Goal: Information Seeking & Learning: Learn about a topic

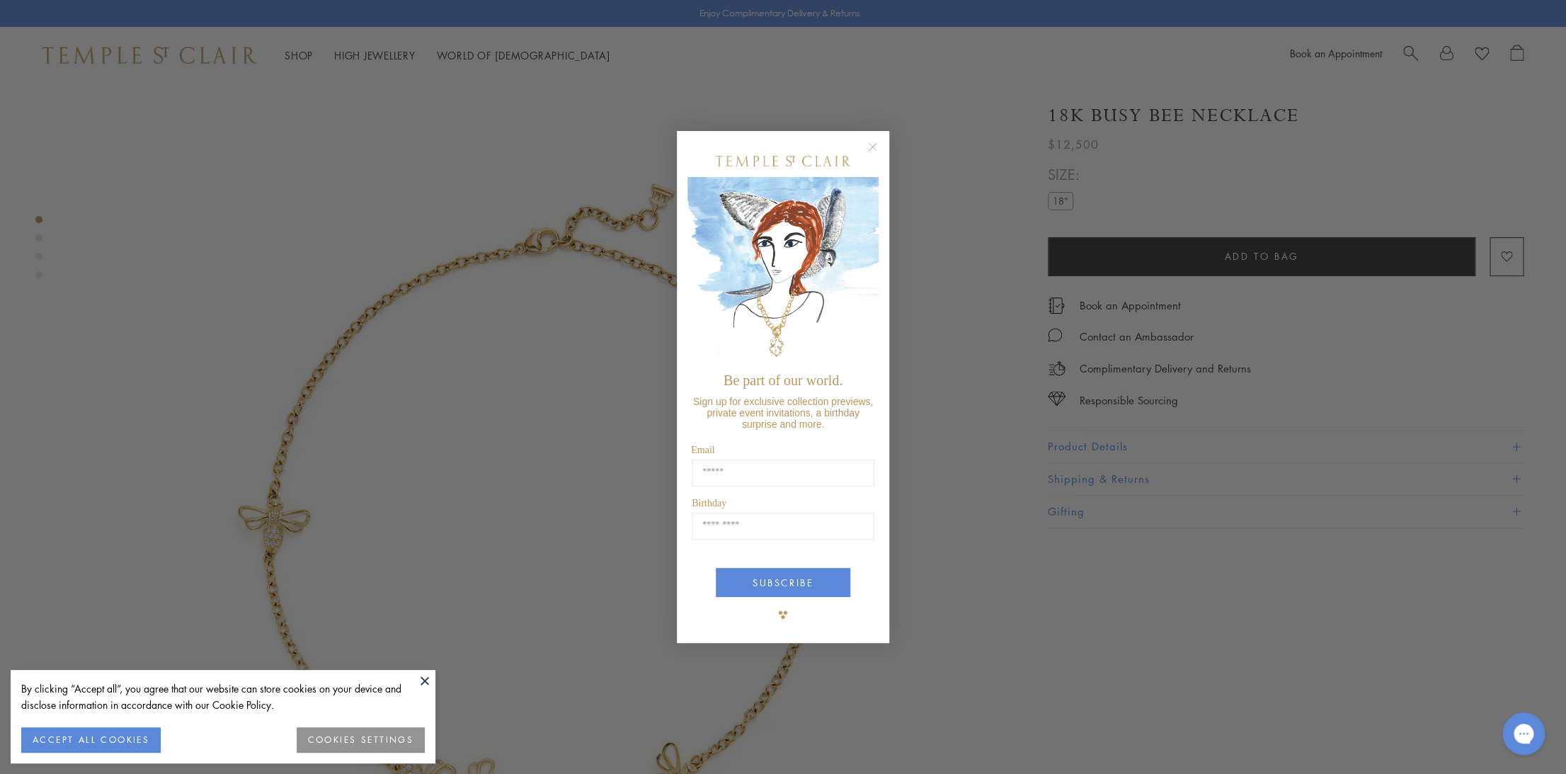
drag, startPoint x: 871, startPoint y: 151, endPoint x: 833, endPoint y: 147, distance: 38.5
click at [868, 151] on circle "Close dialog" at bounding box center [872, 146] width 17 height 17
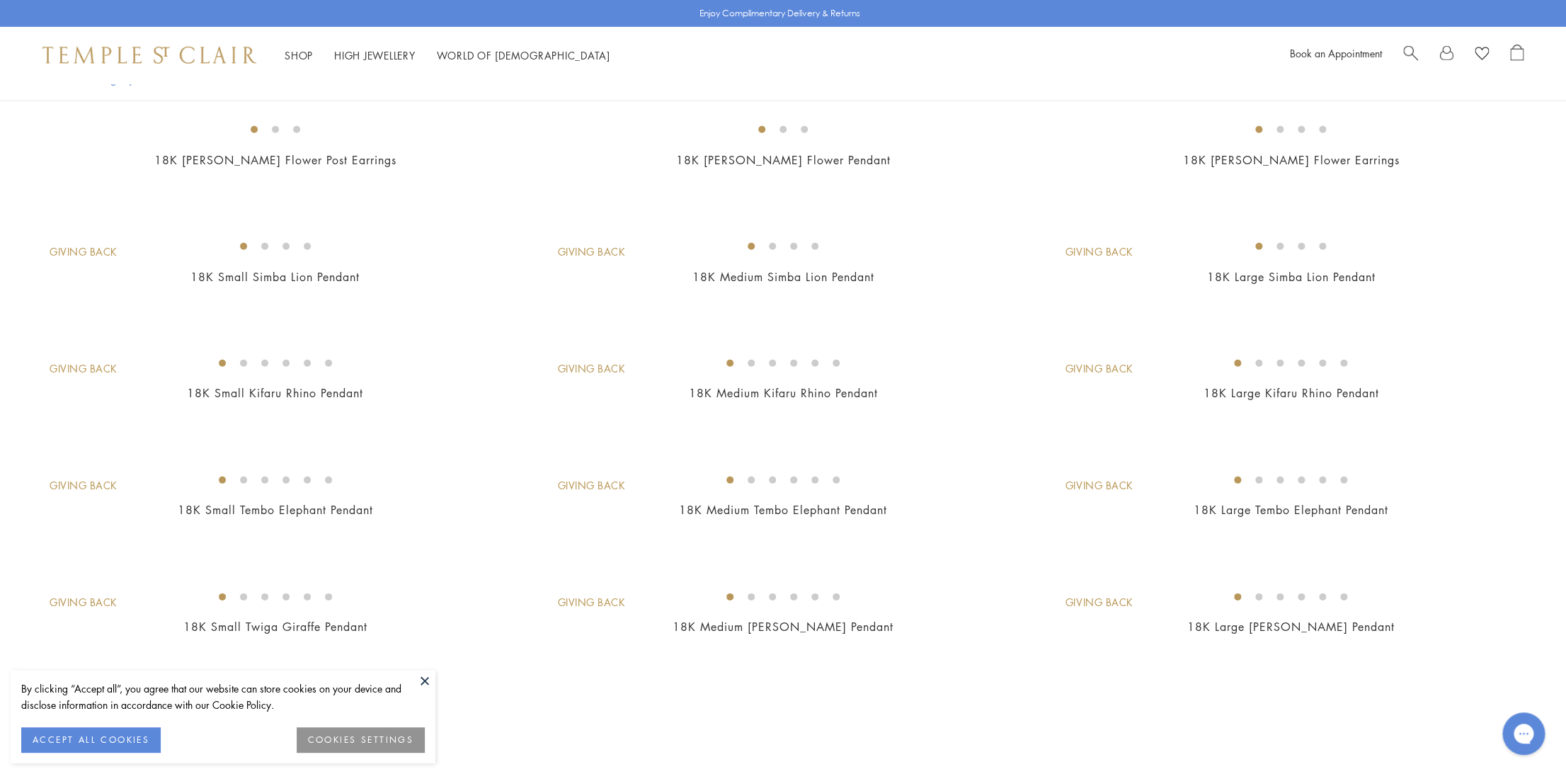
scroll to position [2191, 0]
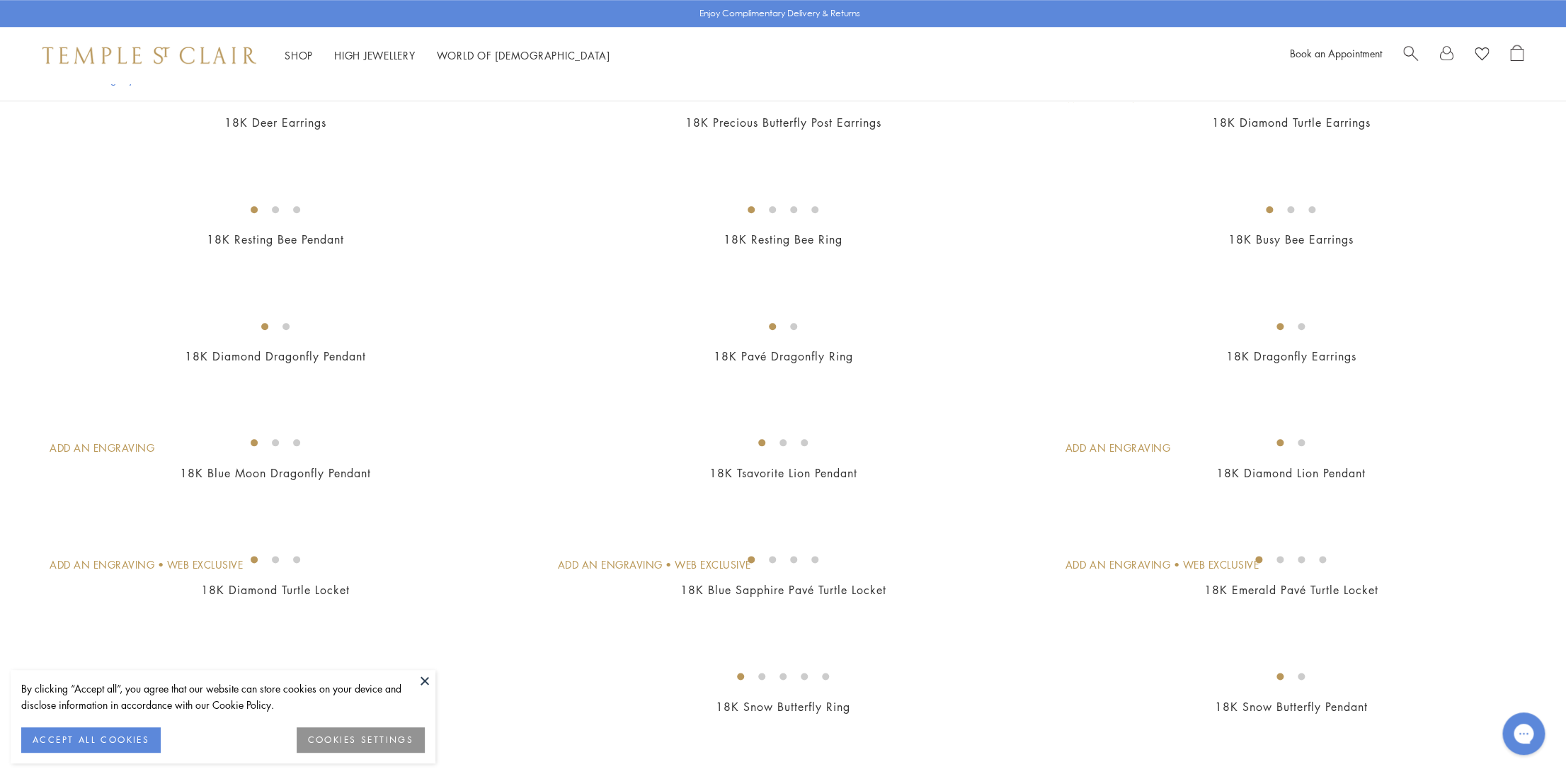
scroll to position [723, 0]
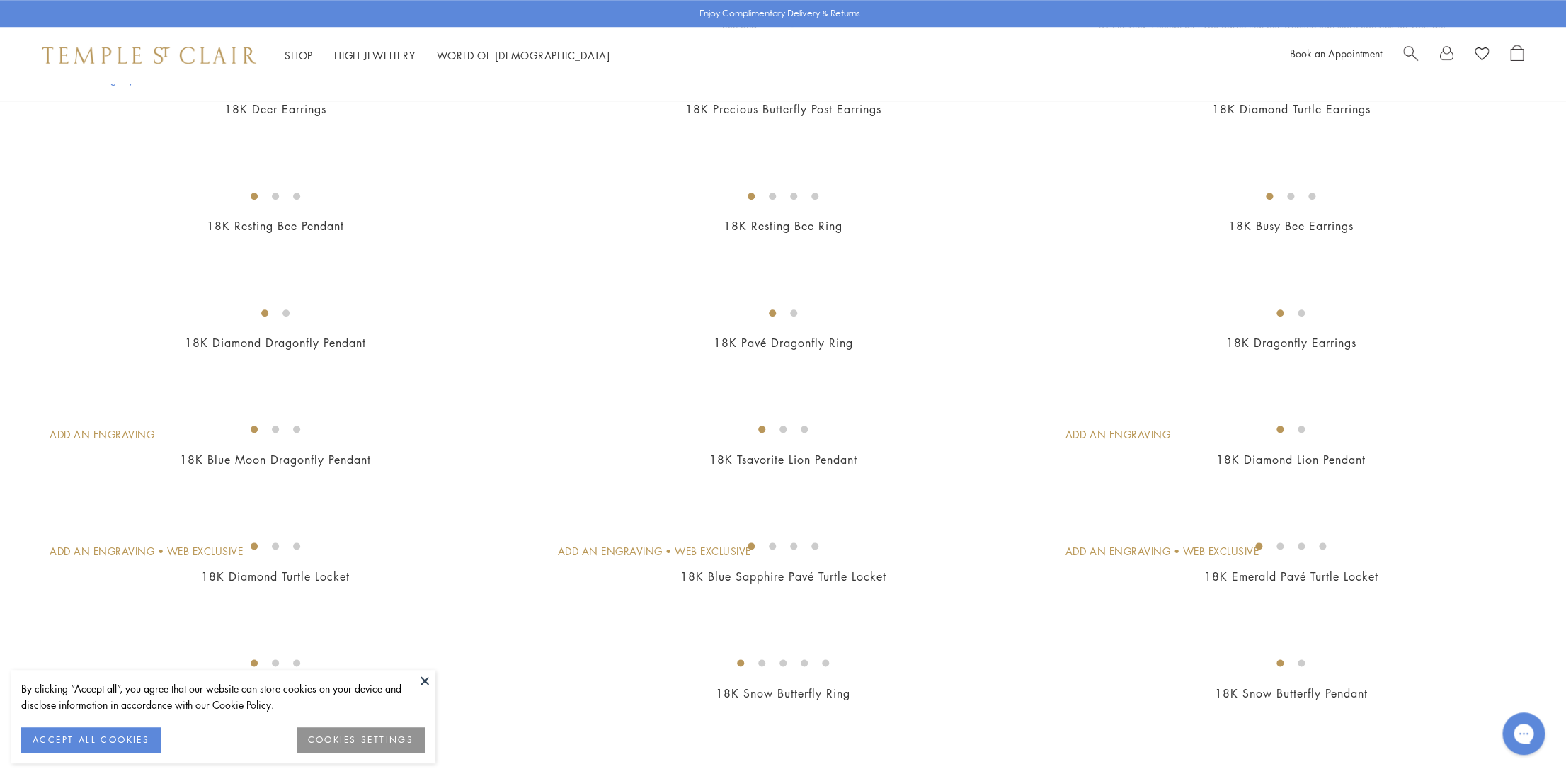
click at [426, 684] on button at bounding box center [424, 680] width 21 height 21
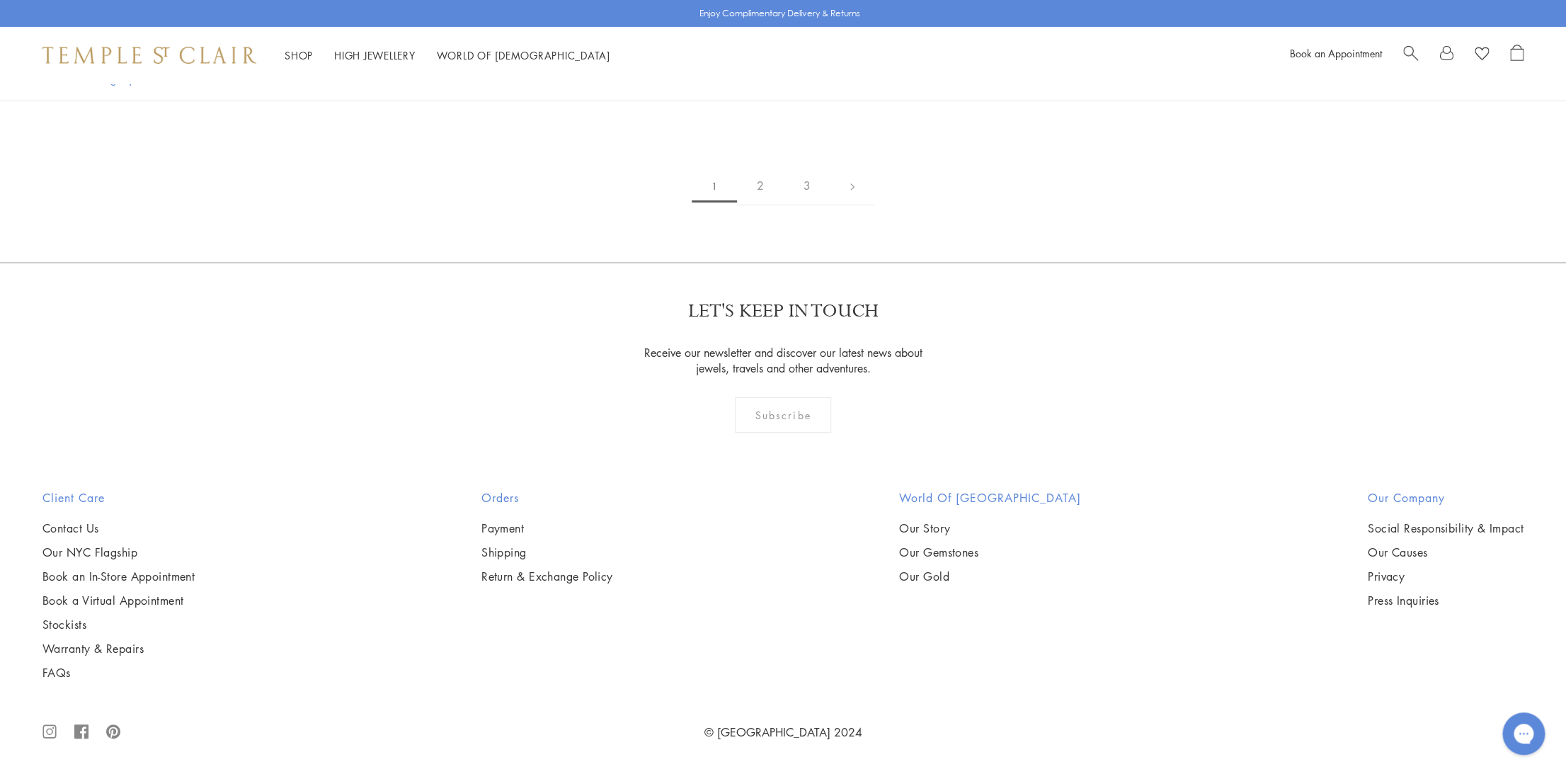
scroll to position [12264, 0]
click at [762, 205] on link "2" at bounding box center [760, 185] width 47 height 39
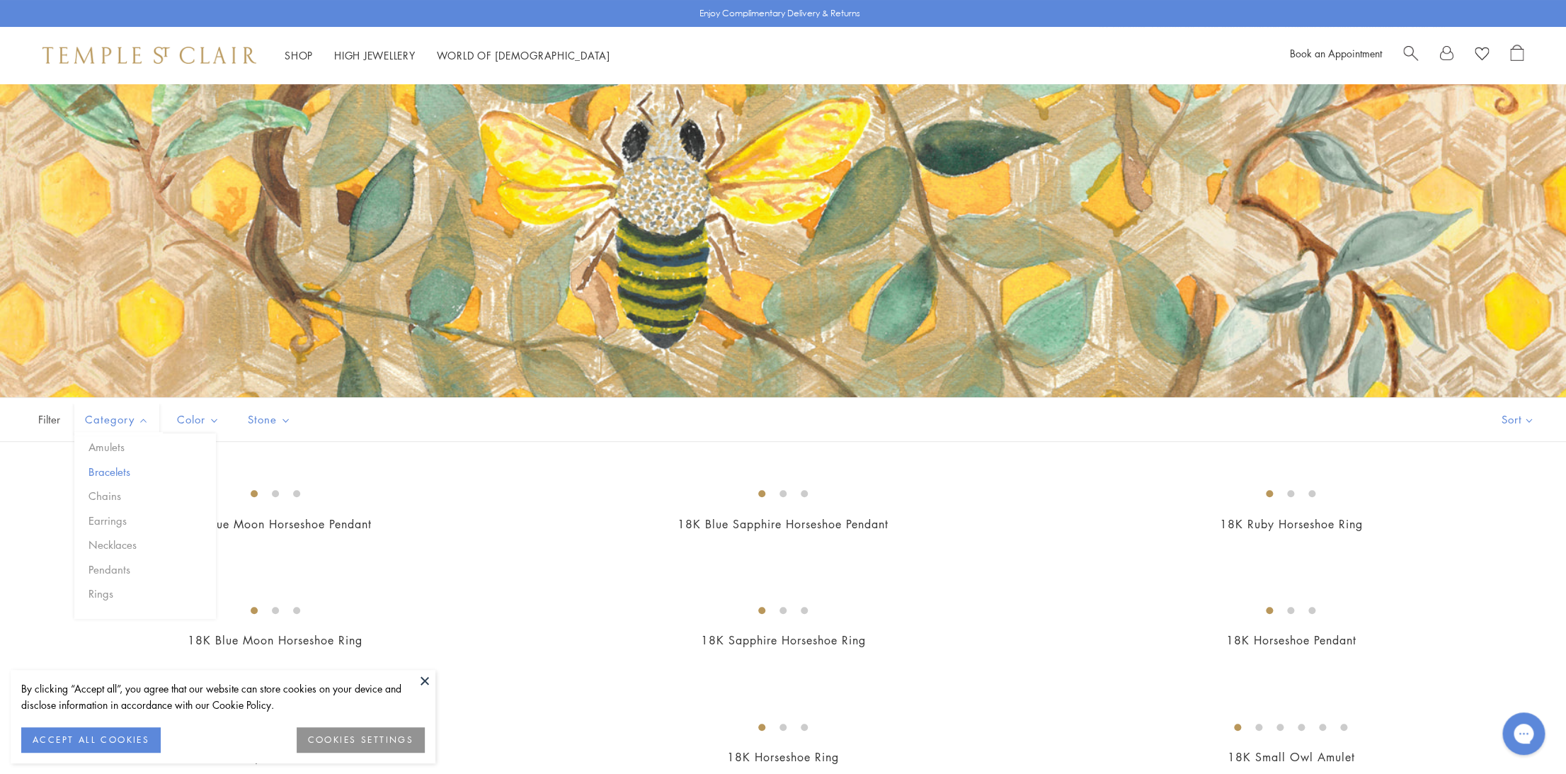
scroll to position [78, 0]
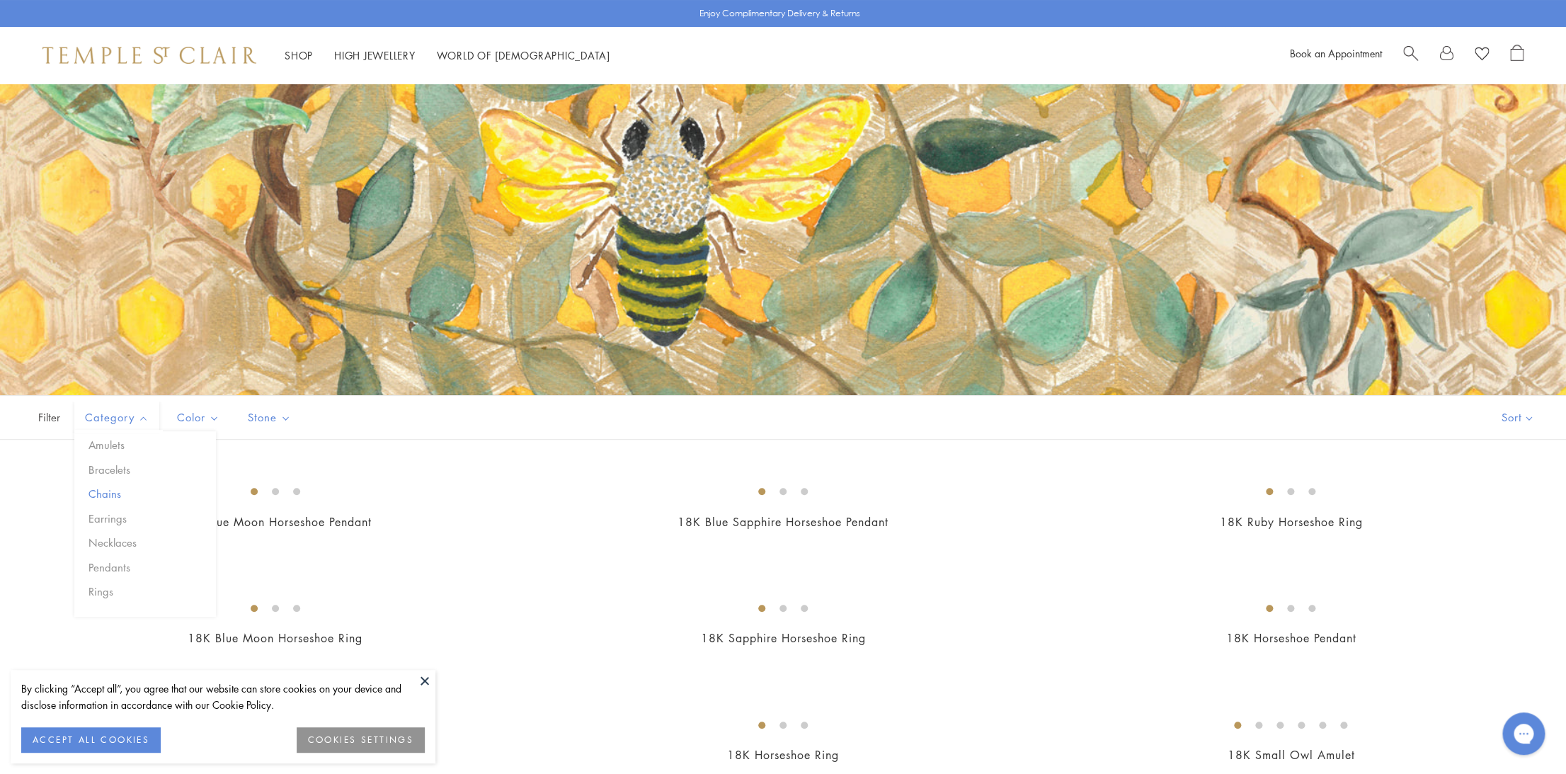
click at [111, 488] on button "Chains" at bounding box center [150, 494] width 131 height 16
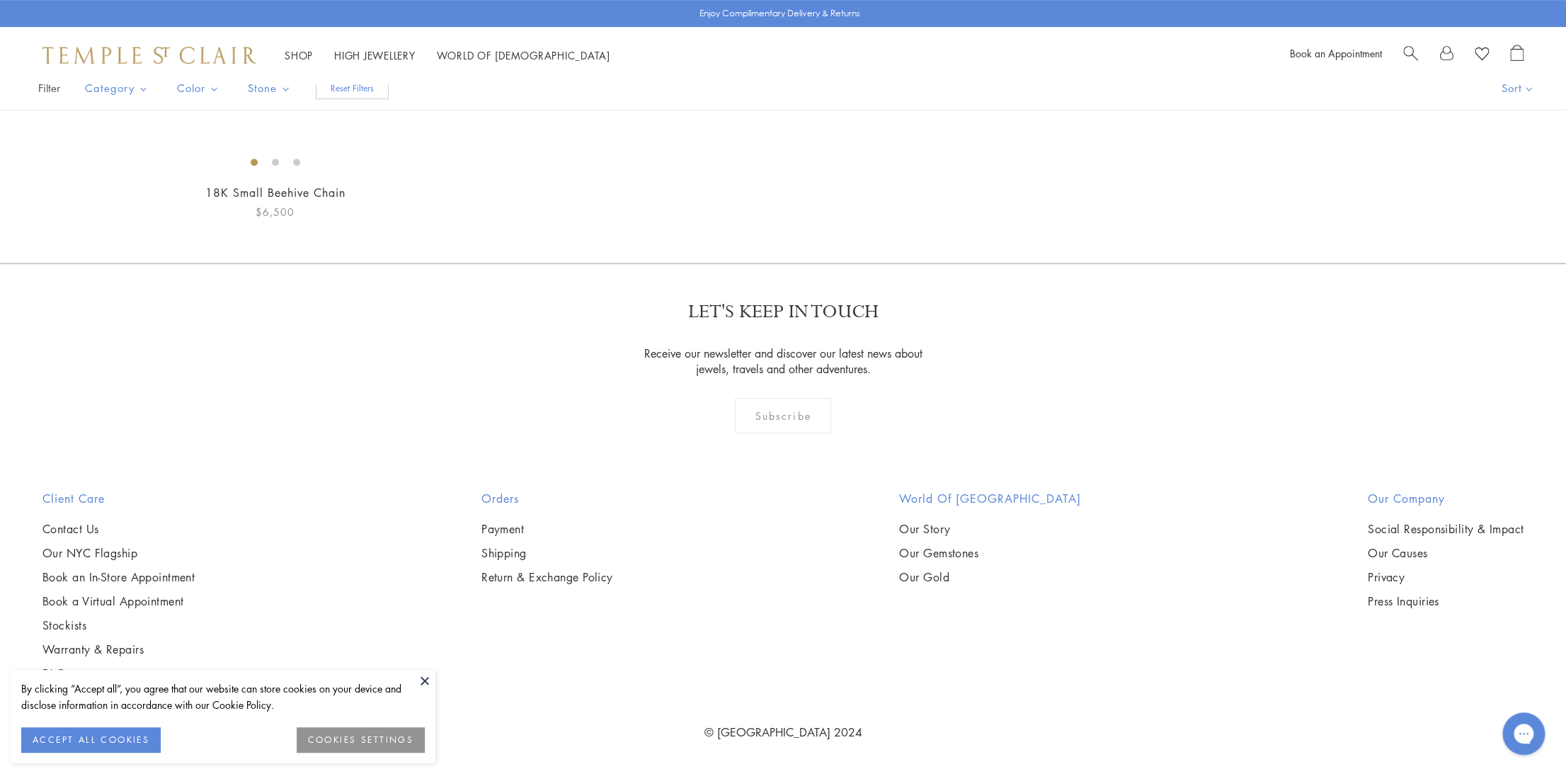
scroll to position [222, 0]
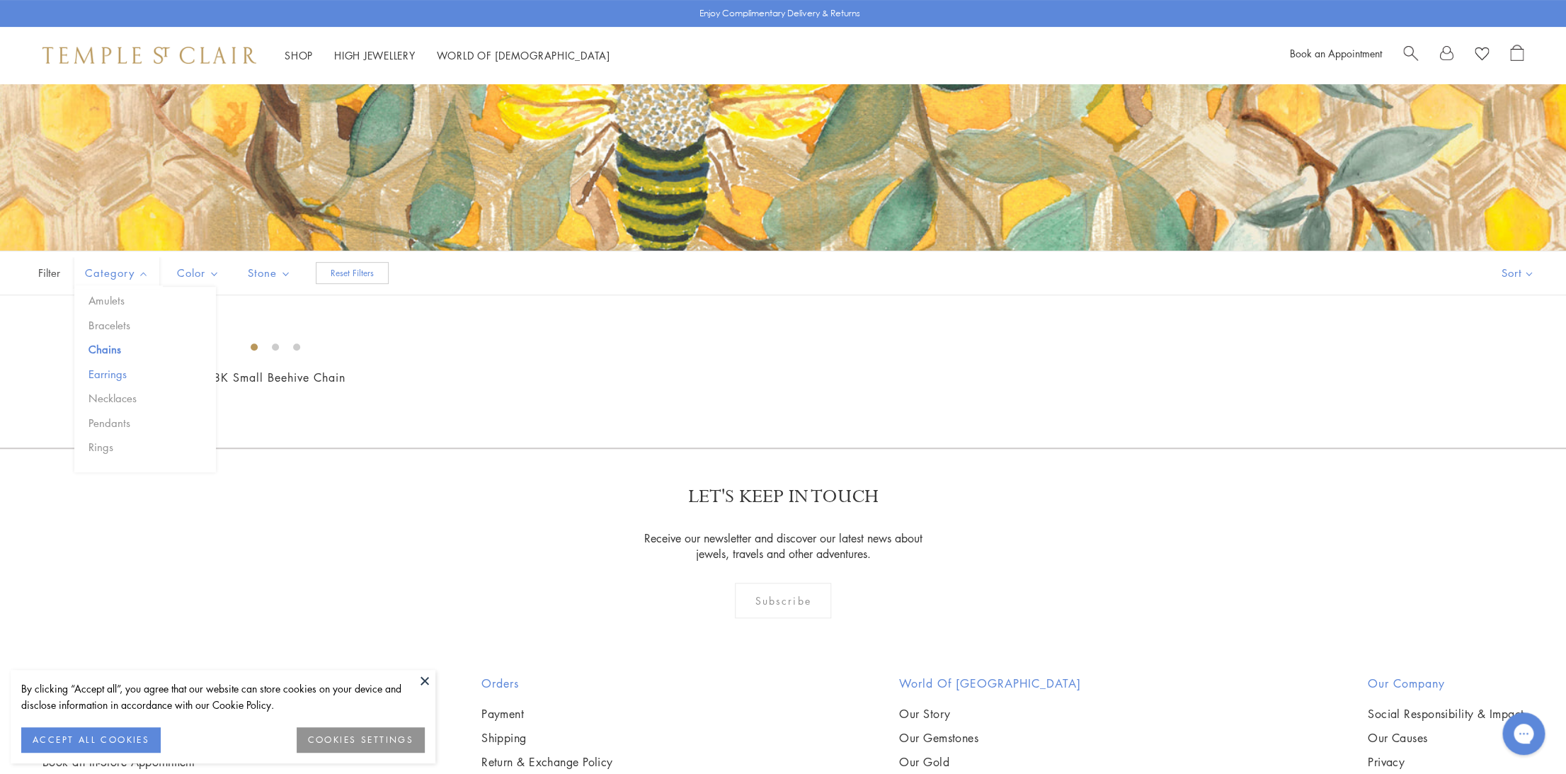
click at [119, 374] on button "Earrings" at bounding box center [150, 374] width 131 height 16
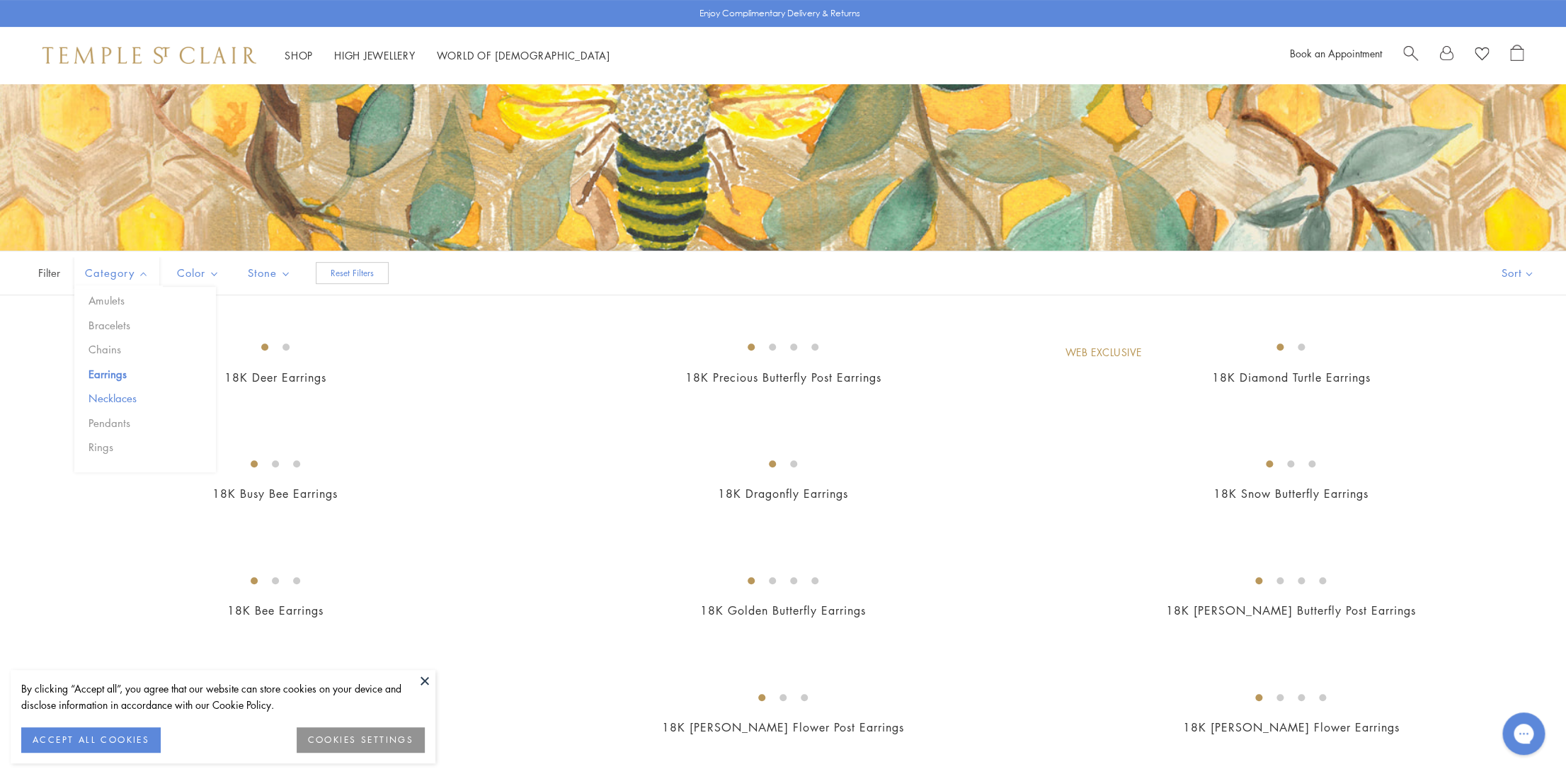
click at [115, 397] on button "Necklaces" at bounding box center [150, 398] width 131 height 16
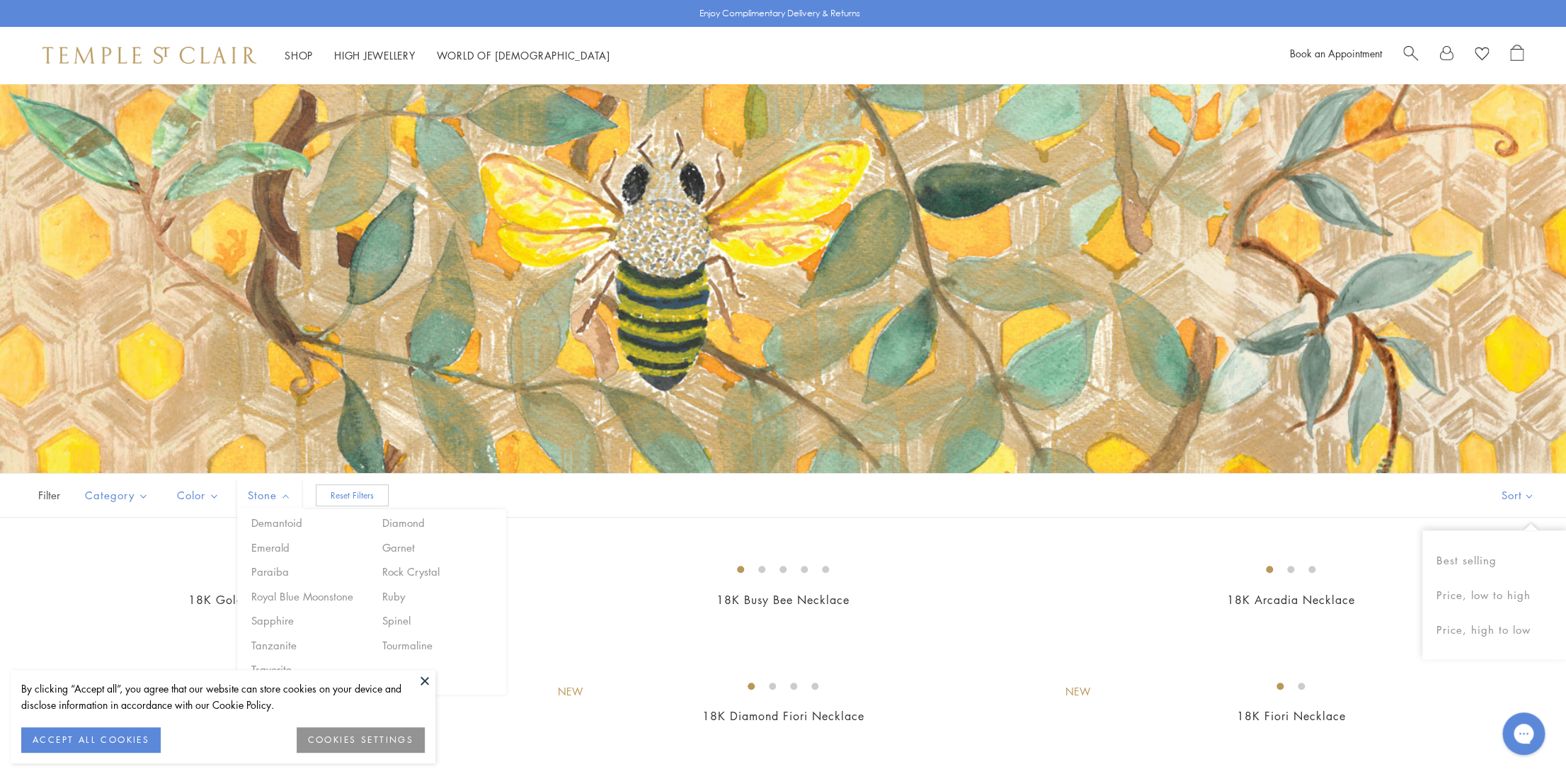
click at [1526, 495] on button "Sort" at bounding box center [1517, 495] width 96 height 43
drag, startPoint x: 1515, startPoint y: 631, endPoint x: 1513, endPoint y: 596, distance: 34.7
click at [1513, 596] on div "Best selling Price, low to high Price, high to low" at bounding box center [1494, 594] width 144 height 129
click at [1513, 596] on button "Price, low to high" at bounding box center [1494, 595] width 144 height 35
click at [425, 680] on button at bounding box center [424, 680] width 21 height 21
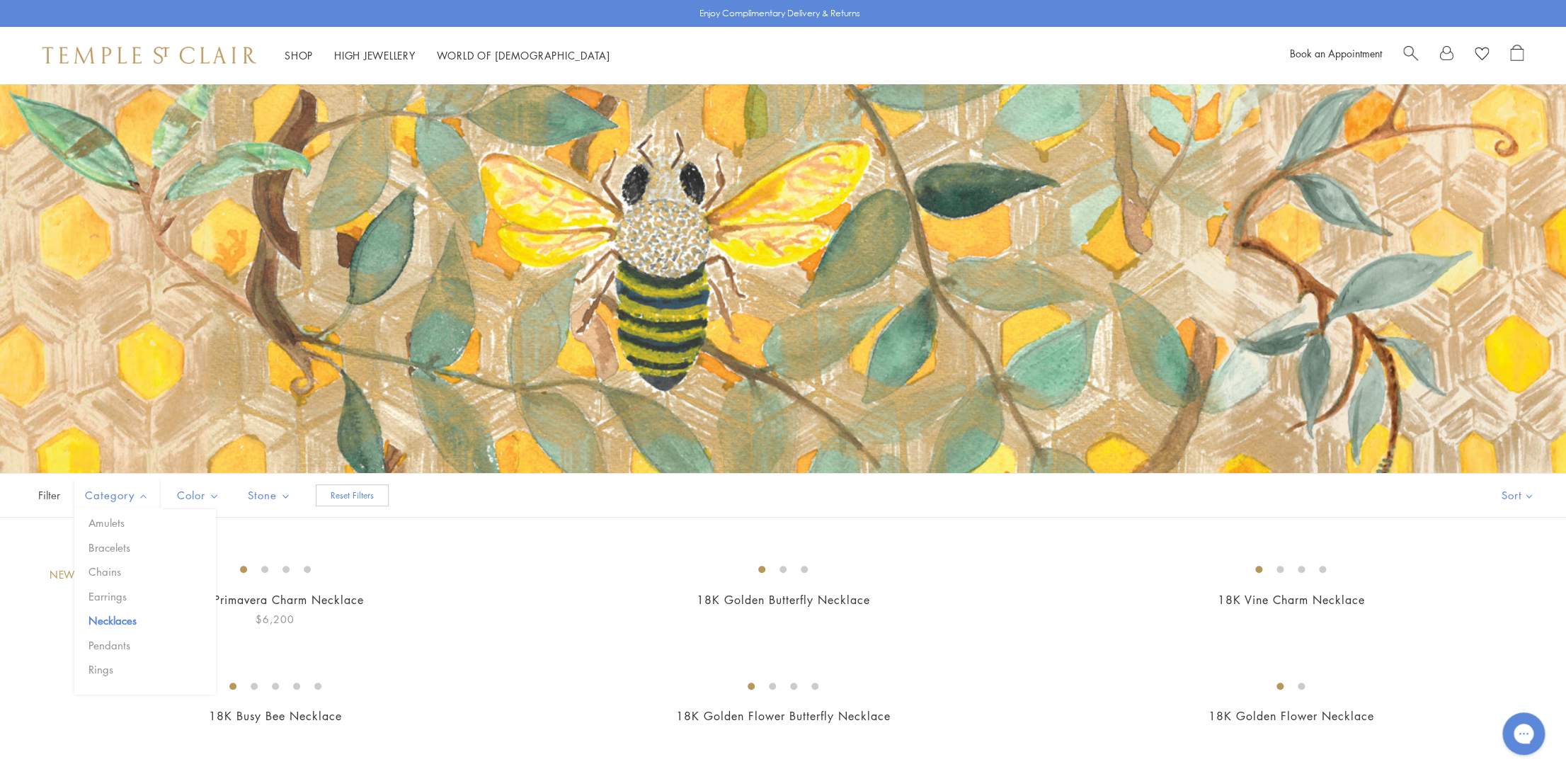
click at [100, 670] on button "Rings" at bounding box center [150, 669] width 131 height 16
click at [107, 595] on button "Earrings" at bounding box center [150, 596] width 131 height 16
click at [1499, 597] on button "Price, low to high" at bounding box center [1494, 595] width 144 height 35
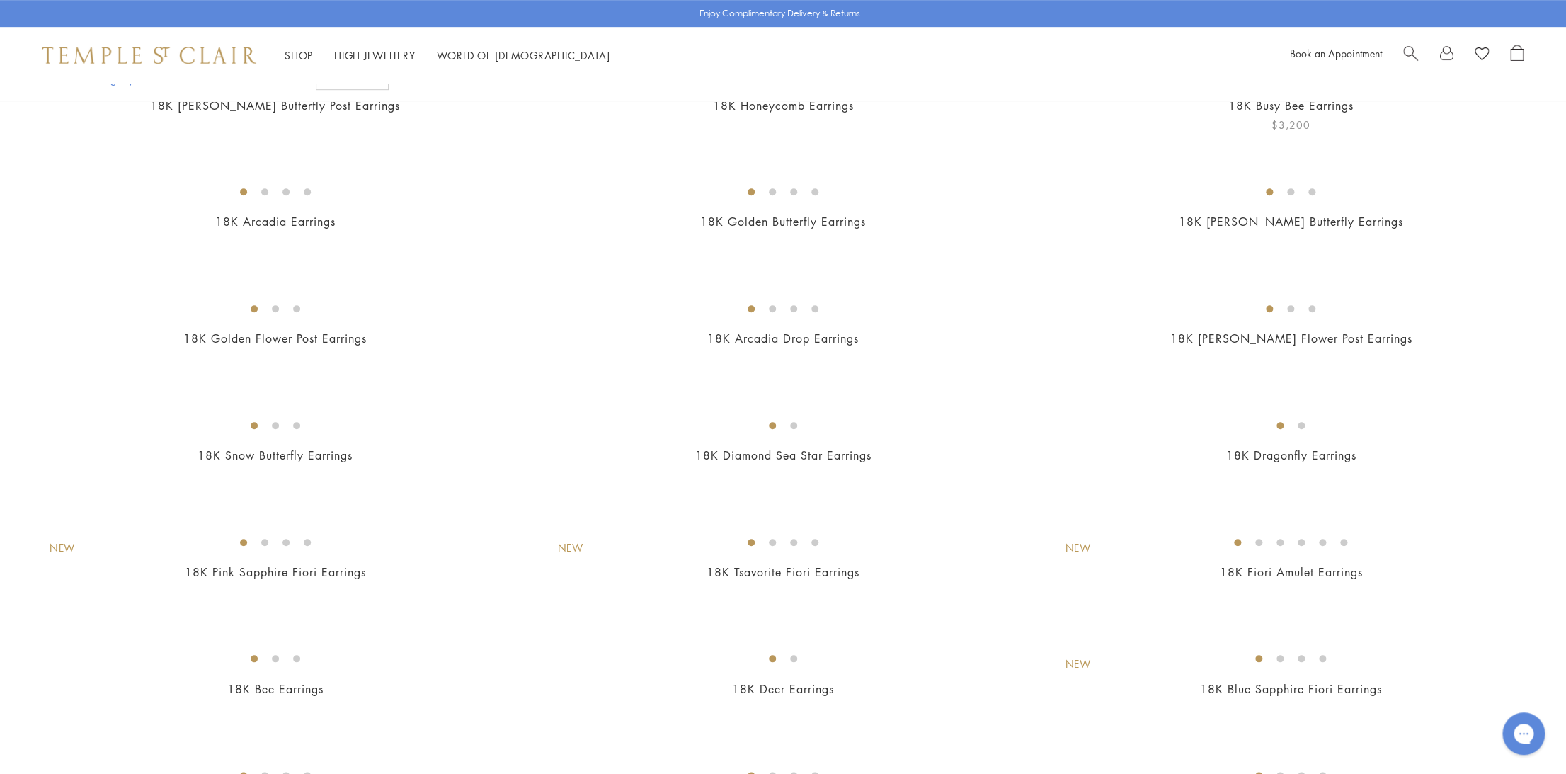
scroll to position [493, 0]
click at [0, 0] on img at bounding box center [0, 0] width 0 height 0
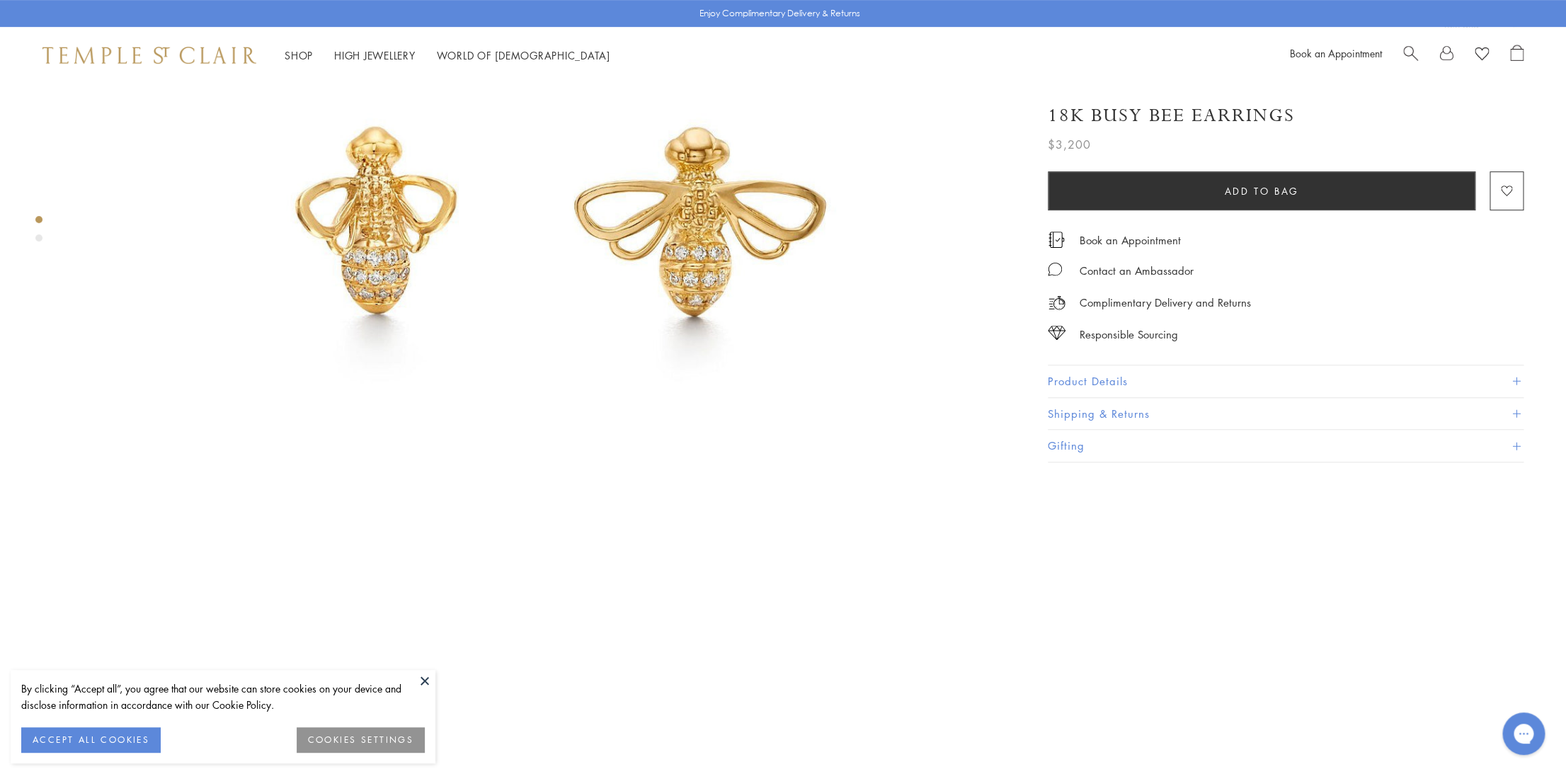
scroll to position [365, 0]
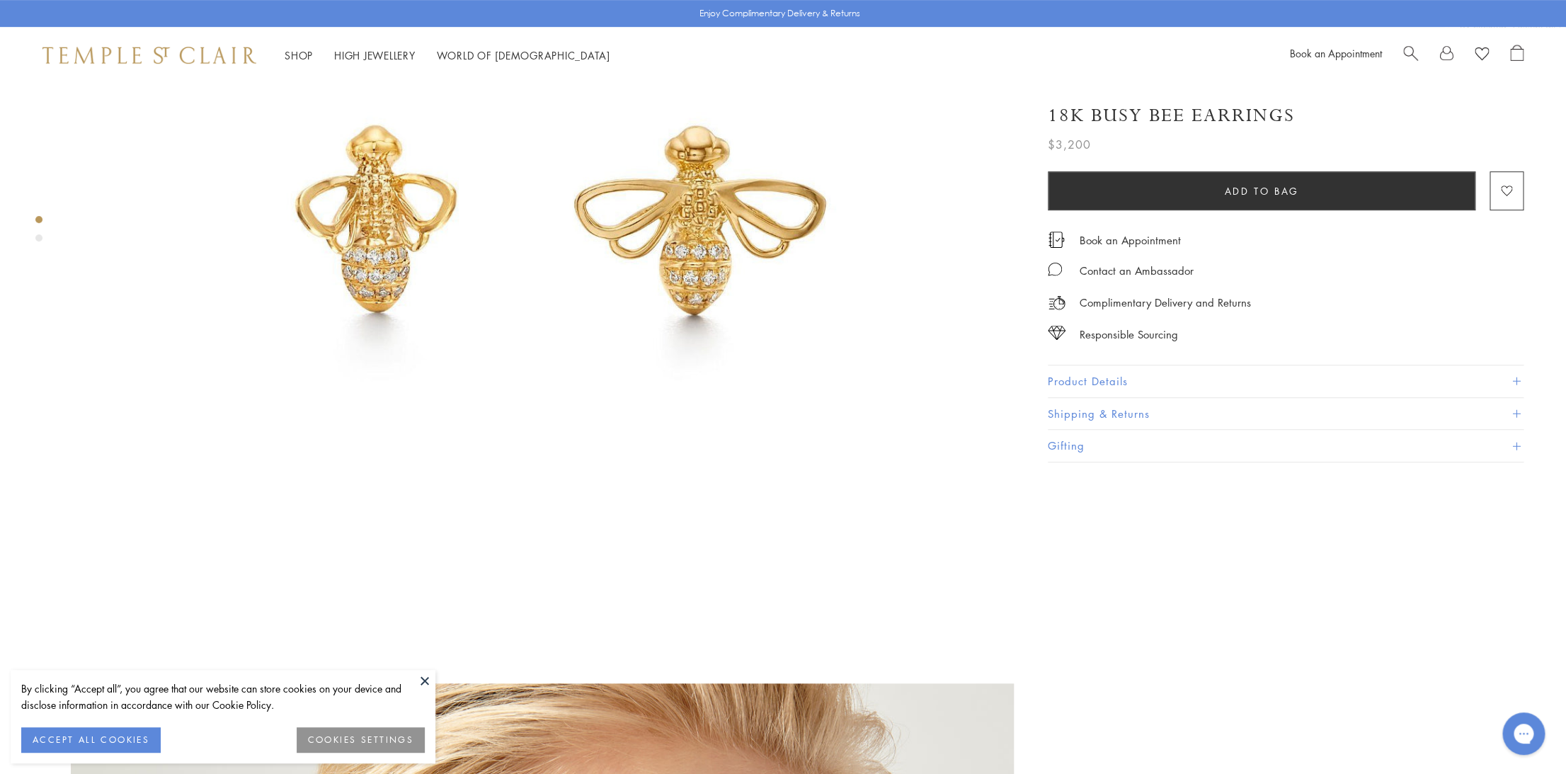
click at [355, 190] on img at bounding box center [542, 190] width 943 height 943
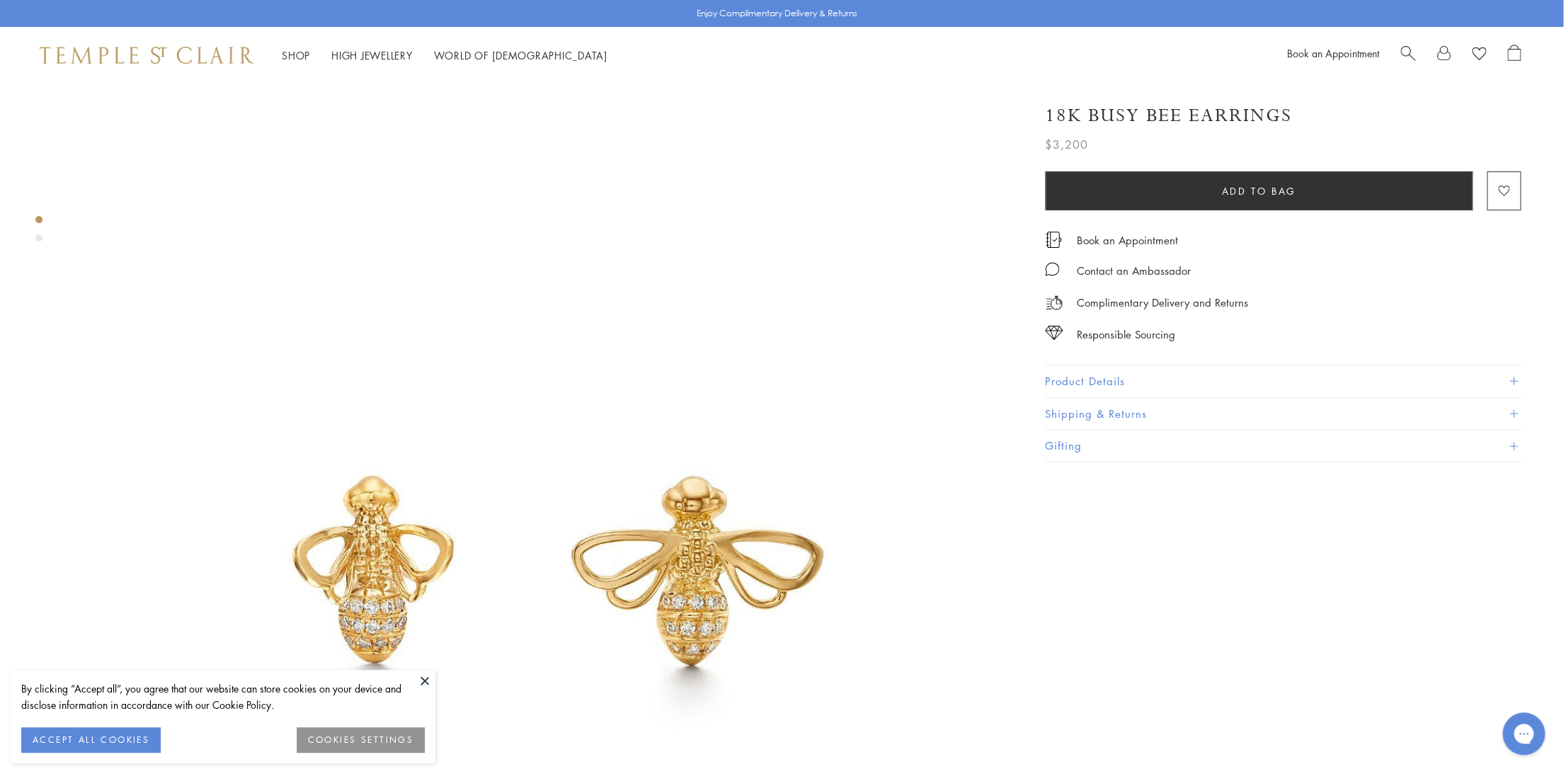
scroll to position [0, 3]
